Goal: Navigation & Orientation: Find specific page/section

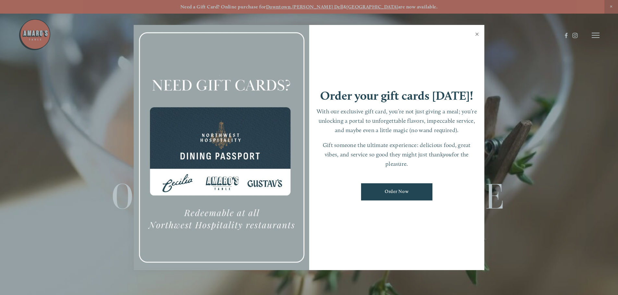
click at [475, 34] on link "Close" at bounding box center [476, 35] width 13 height 18
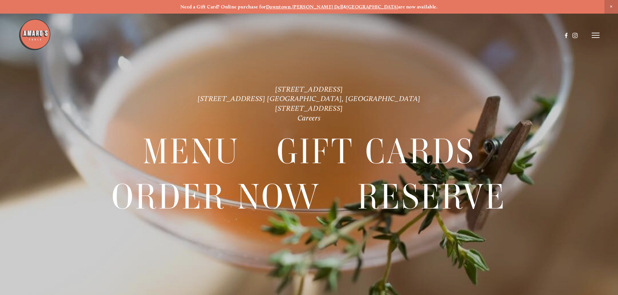
click at [598, 35] on line at bounding box center [595, 35] width 8 height 0
click at [598, 36] on div at bounding box center [595, 35] width 8 height 6
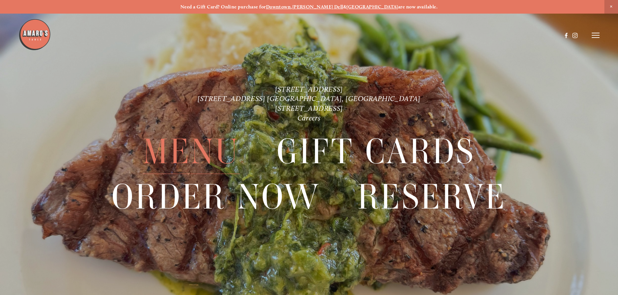
click at [218, 149] on span "Menu" at bounding box center [191, 152] width 97 height 45
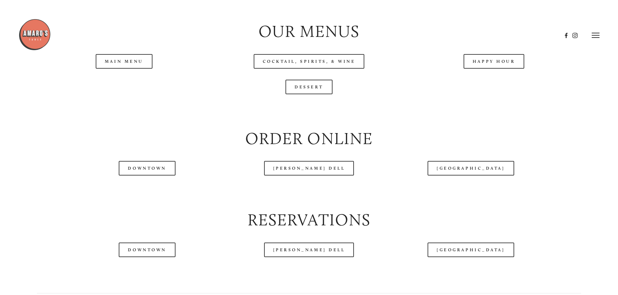
scroll to position [778, 0]
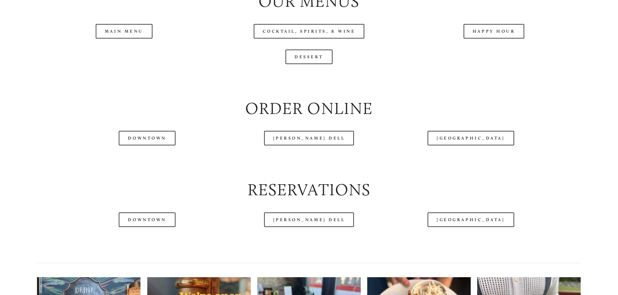
click at [131, 47] on header "Menu Order Now Visit Gallery 0" at bounding box center [308, 19] width 581 height 71
click at [134, 53] on header "Menu Order Now Visit Gallery 0" at bounding box center [308, 19] width 581 height 71
click at [207, 116] on div "Order Online" at bounding box center [308, 109] width 554 height 34
click at [128, 51] on header "Menu Order Now Visit Gallery 0" at bounding box center [308, 19] width 581 height 71
click at [129, 39] on link "Main Menu" at bounding box center [124, 31] width 57 height 15
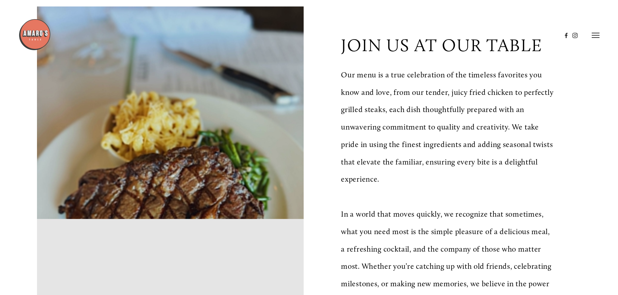
scroll to position [162, 0]
